Goal: Book appointment/travel/reservation

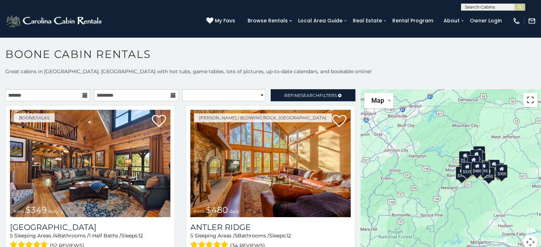
click at [527, 99] on button "Toggle fullscreen view" at bounding box center [530, 100] width 14 height 14
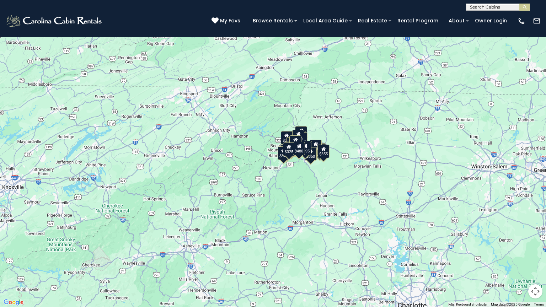
click at [331, 186] on div "$349 $480 $525 $315 $355 $675 $635 $930 $400 $451 $330 $400 $485 $460 $395 $255…" at bounding box center [273, 153] width 546 height 307
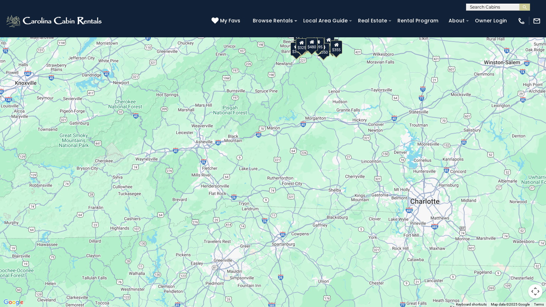
drag, startPoint x: 155, startPoint y: 233, endPoint x: 168, endPoint y: 128, distance: 106.0
click at [168, 128] on div "$349 $480 $525 $315 $355 $675 $635 $930 $400 $451 $330 $400 $485 $460 $395 $255…" at bounding box center [273, 153] width 546 height 307
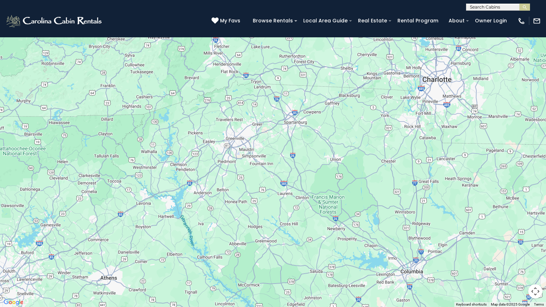
drag, startPoint x: 90, startPoint y: 246, endPoint x: 102, endPoint y: 123, distance: 124.0
click at [102, 123] on div "$349 $480 $525 $315 $355 $675 $635 $930 $400 $451 $330 $400 $485 $460 $395 $255…" at bounding box center [273, 153] width 546 height 307
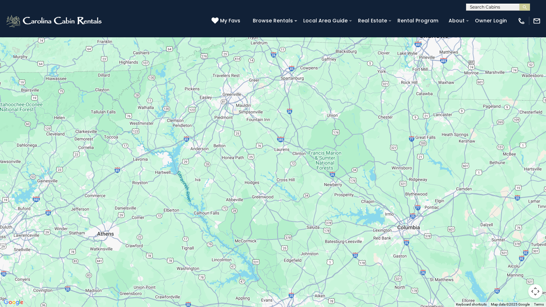
drag, startPoint x: 108, startPoint y: 229, endPoint x: 104, endPoint y: 182, distance: 47.8
click at [104, 182] on div at bounding box center [273, 153] width 546 height 307
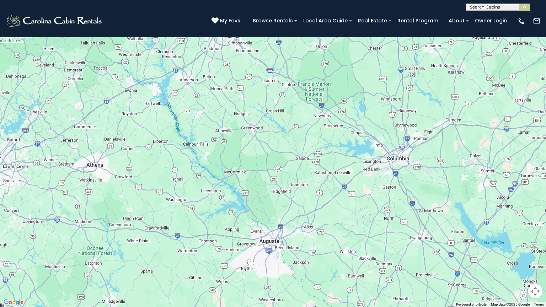
drag, startPoint x: 200, startPoint y: 236, endPoint x: 191, endPoint y: 167, distance: 69.6
click at [191, 167] on div at bounding box center [273, 153] width 546 height 307
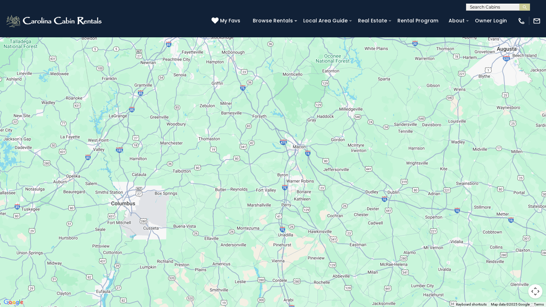
drag, startPoint x: 142, startPoint y: 193, endPoint x: 381, endPoint y: 0, distance: 307.5
click at [381, 0] on div at bounding box center [273, 153] width 546 height 307
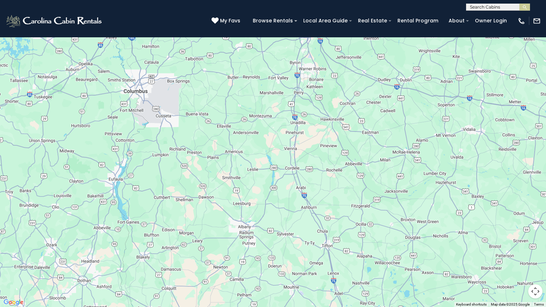
drag, startPoint x: 183, startPoint y: 174, endPoint x: 196, endPoint y: 60, distance: 114.5
click at [196, 60] on div at bounding box center [273, 153] width 546 height 307
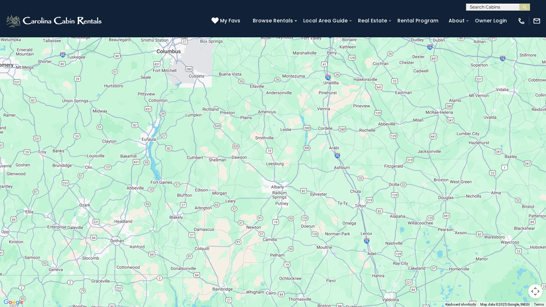
drag, startPoint x: 117, startPoint y: 223, endPoint x: 150, endPoint y: 182, distance: 52.6
click at [150, 182] on div at bounding box center [273, 153] width 546 height 307
click at [535, 11] on button "Toggle fullscreen view" at bounding box center [535, 11] width 14 height 14
